Goal: Find specific page/section: Find specific page/section

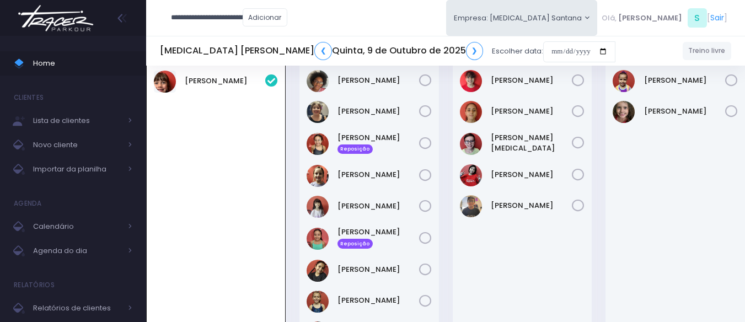
scroll to position [0, 30]
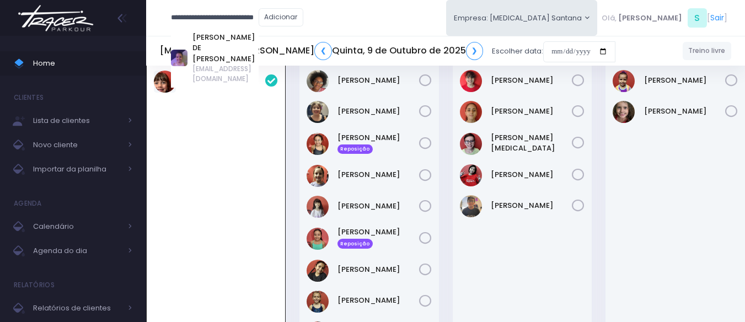
type input "**********"
click input "submit" at bounding box center [0, 0] width 0 height 0
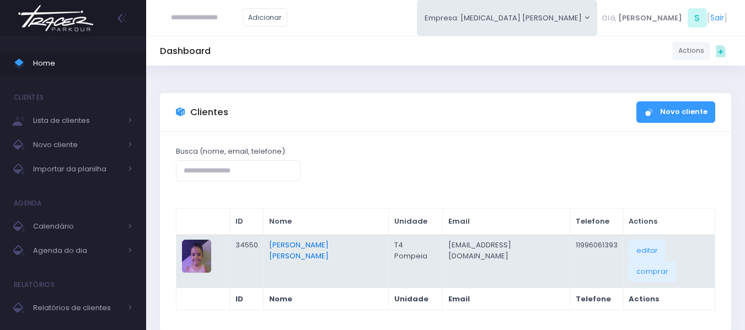
click at [309, 242] on link "Liz Whitaker De Almeida Borges" at bounding box center [299, 251] width 60 height 22
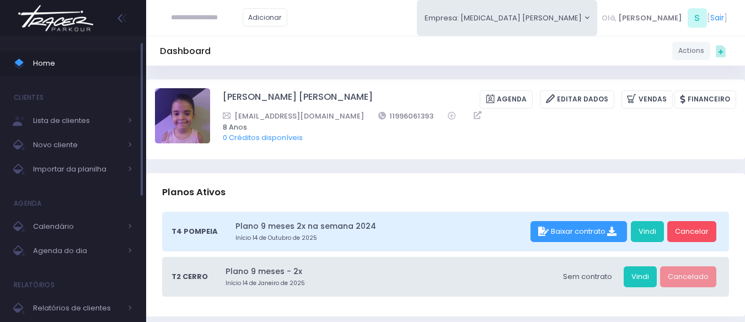
click at [66, 64] on span "Home" at bounding box center [82, 63] width 99 height 14
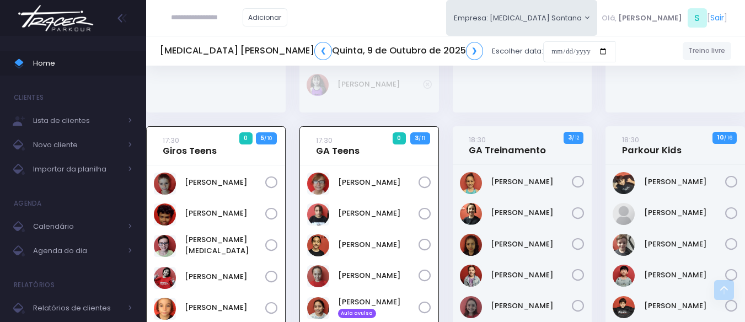
scroll to position [392, 0]
